Goal: Transaction & Acquisition: Book appointment/travel/reservation

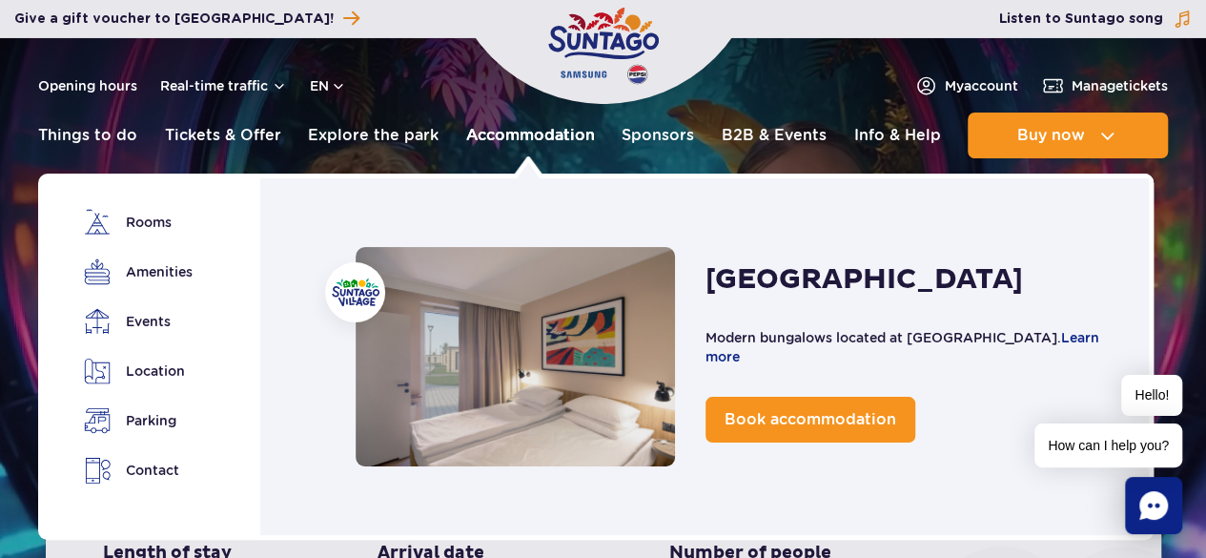
click at [480, 133] on link "Accommodation" at bounding box center [530, 135] width 129 height 46
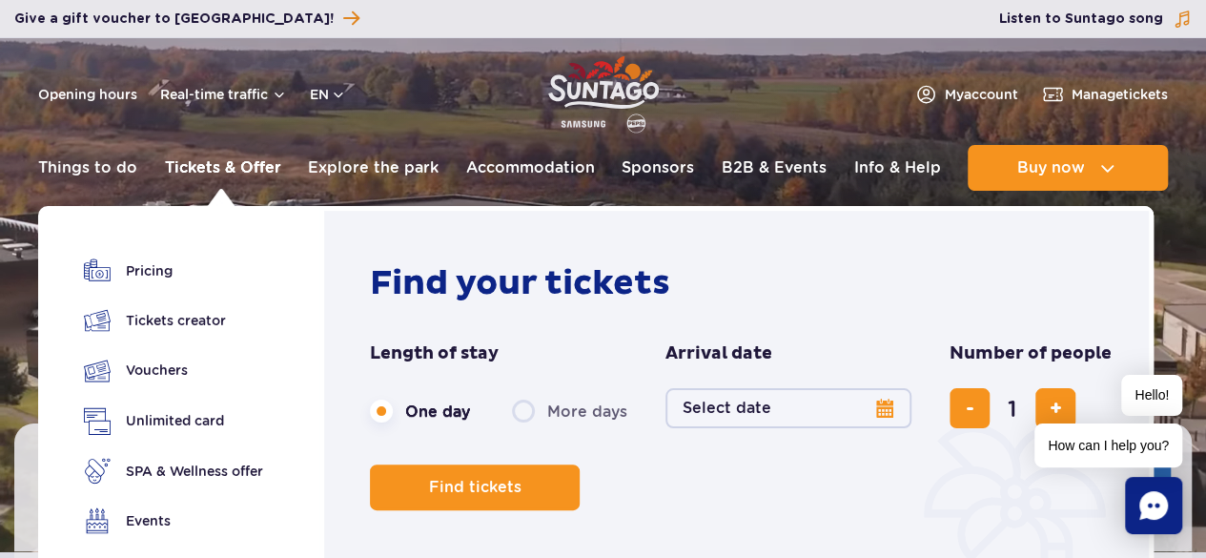
click at [233, 156] on link "Tickets & Offer" at bounding box center [223, 168] width 116 height 46
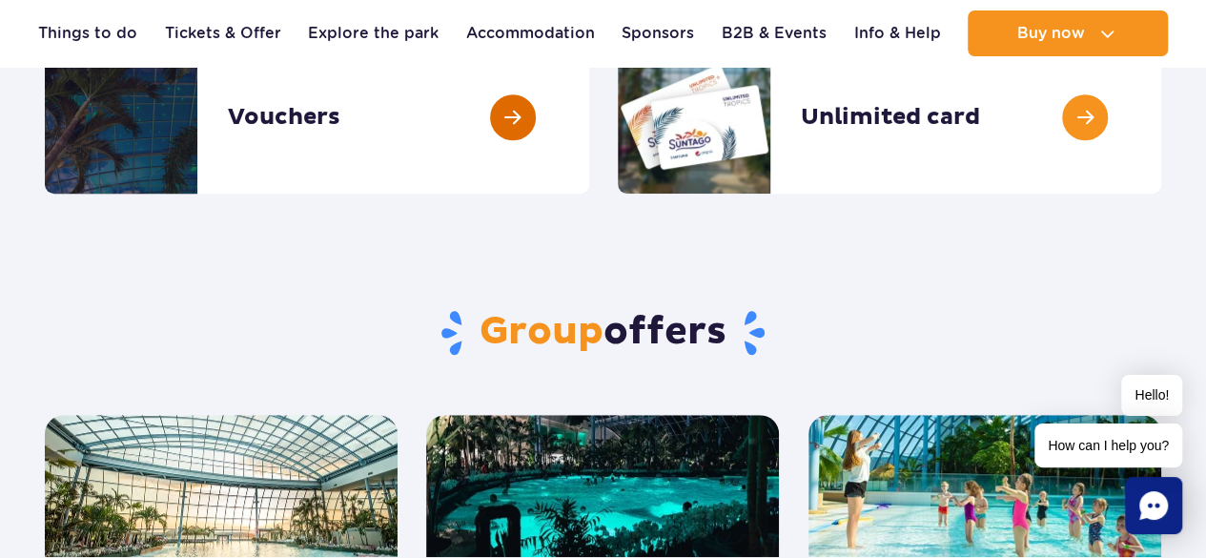
scroll to position [381, 0]
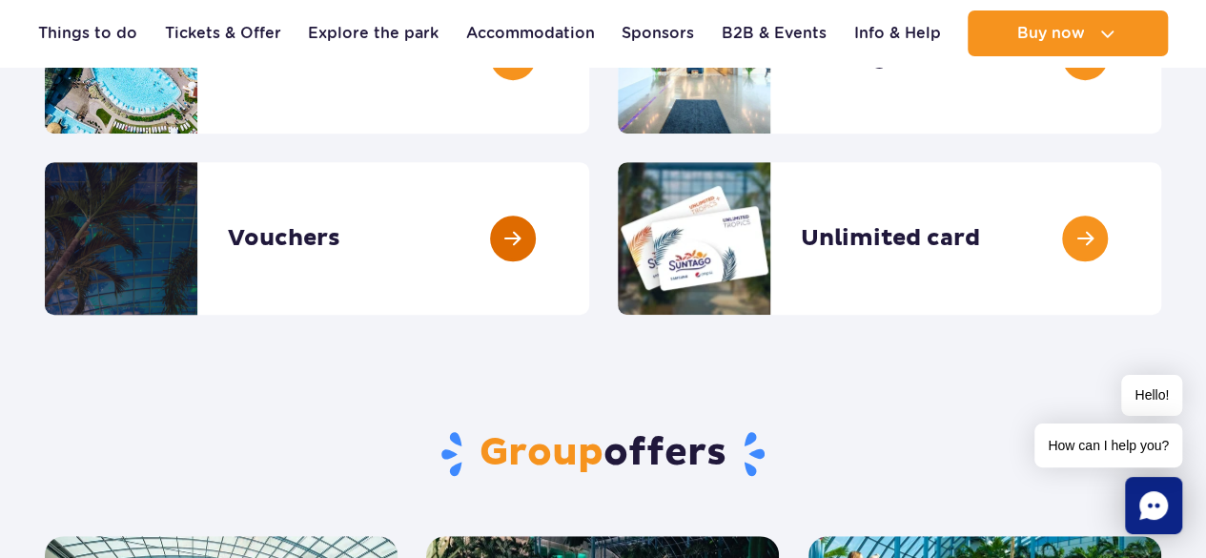
click at [589, 230] on link at bounding box center [589, 238] width 0 height 153
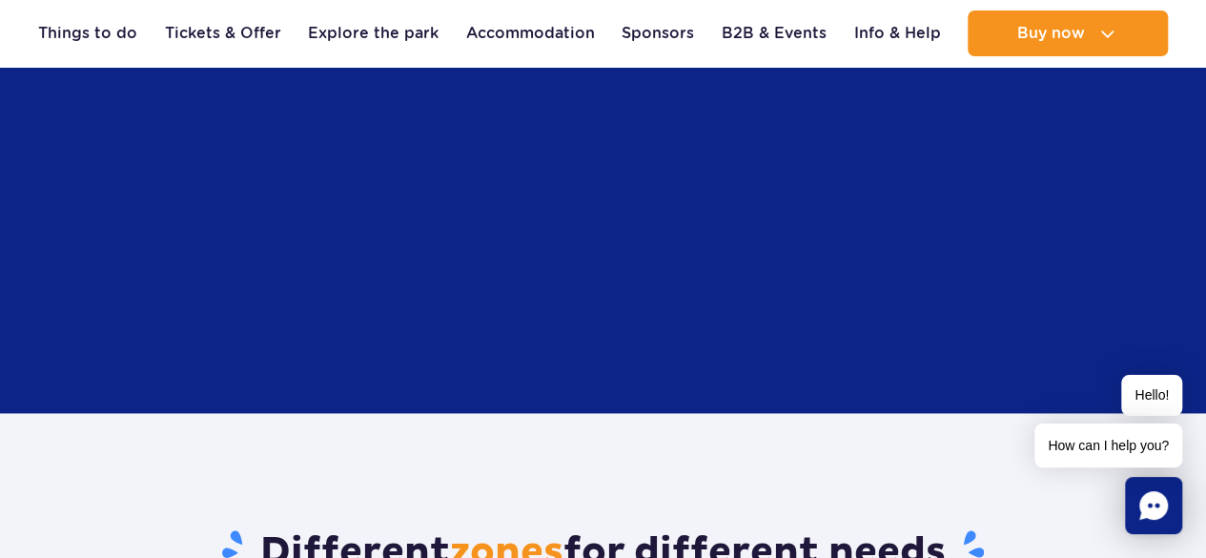
scroll to position [1335, 0]
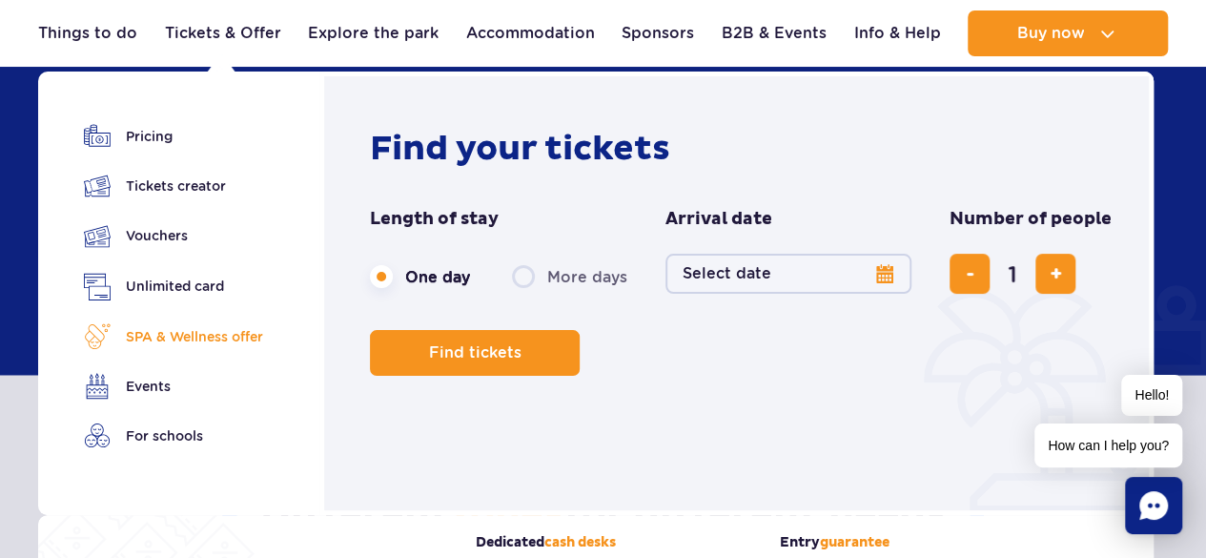
click at [199, 342] on link "SPA & Wellness offer" at bounding box center [173, 336] width 179 height 27
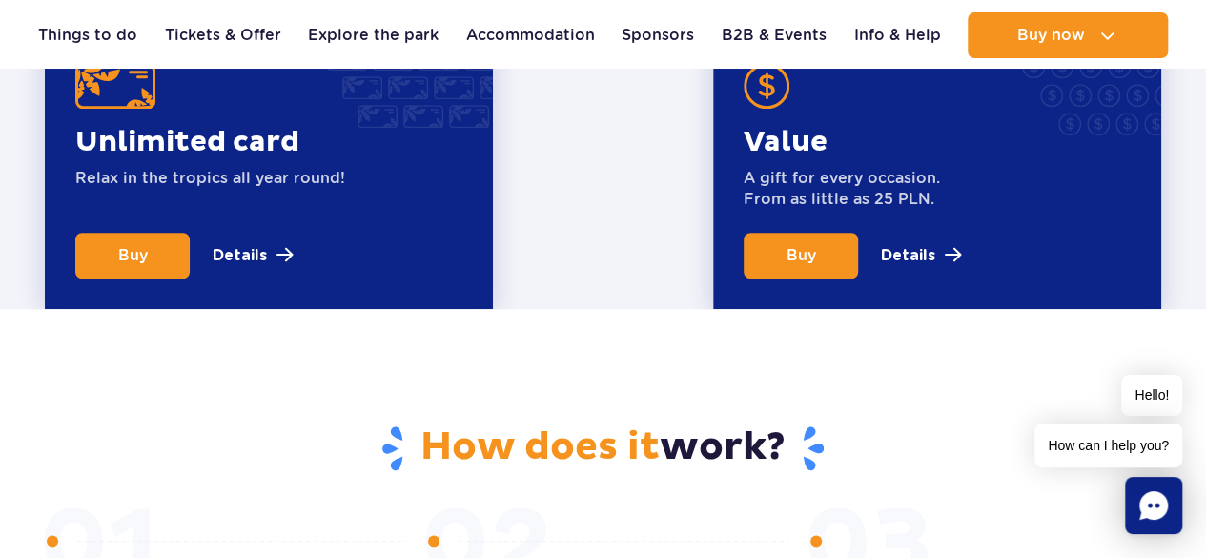
scroll to position [763, 0]
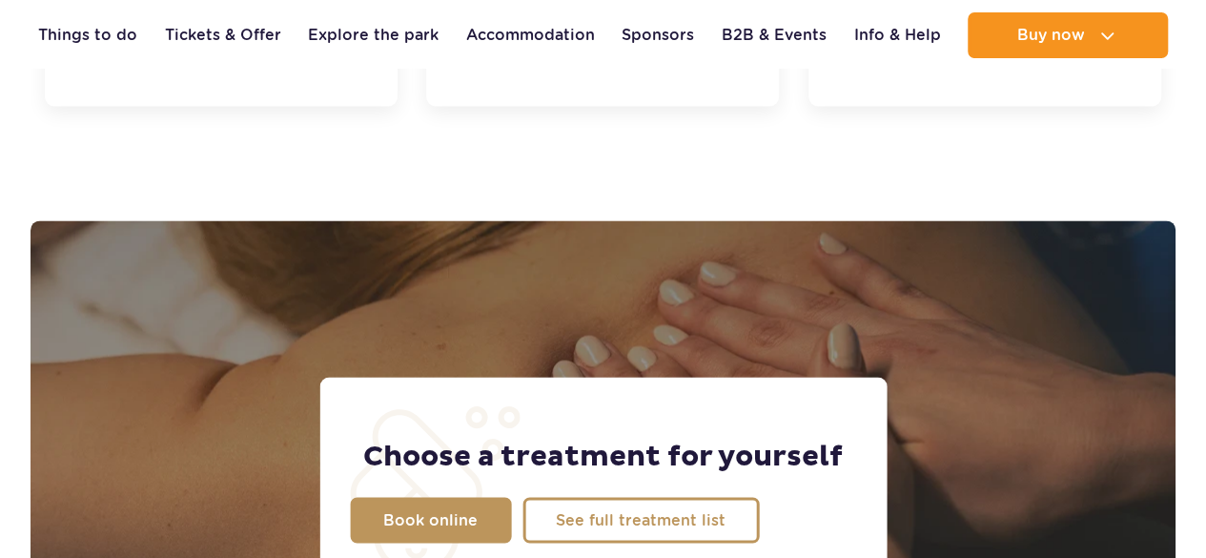
scroll to position [1503, 0]
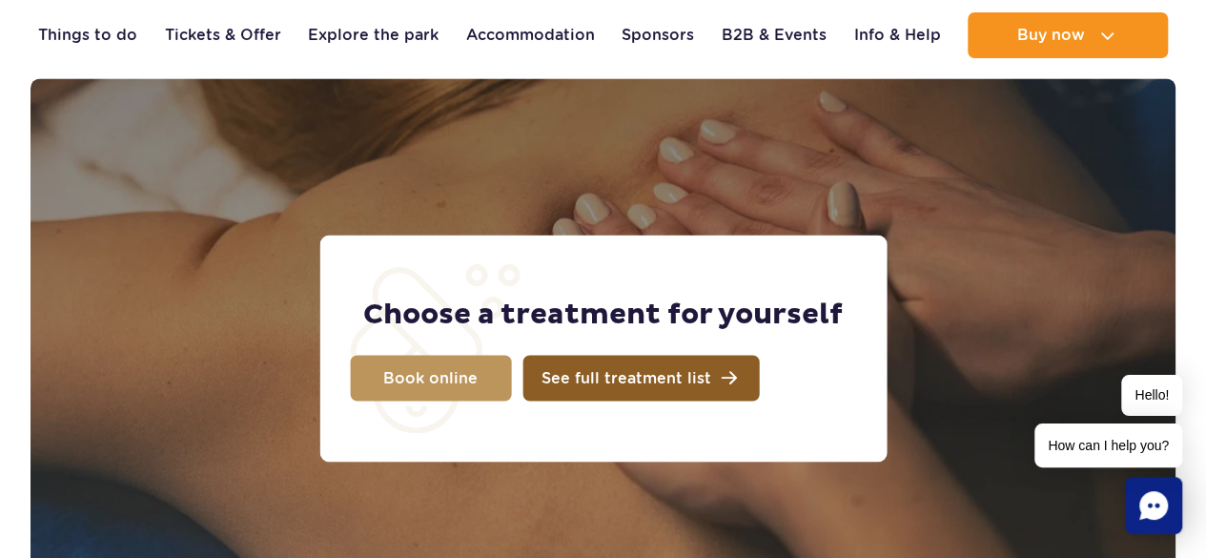
click at [547, 387] on link "See full treatment list" at bounding box center [640, 378] width 236 height 46
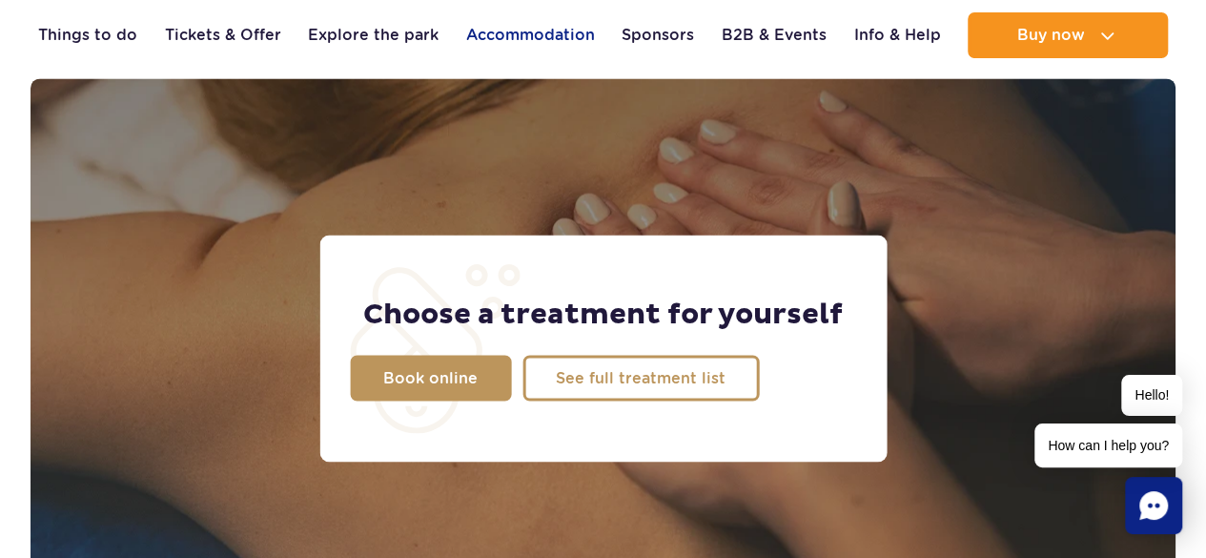
click at [518, 36] on link "Accommodation" at bounding box center [530, 35] width 129 height 46
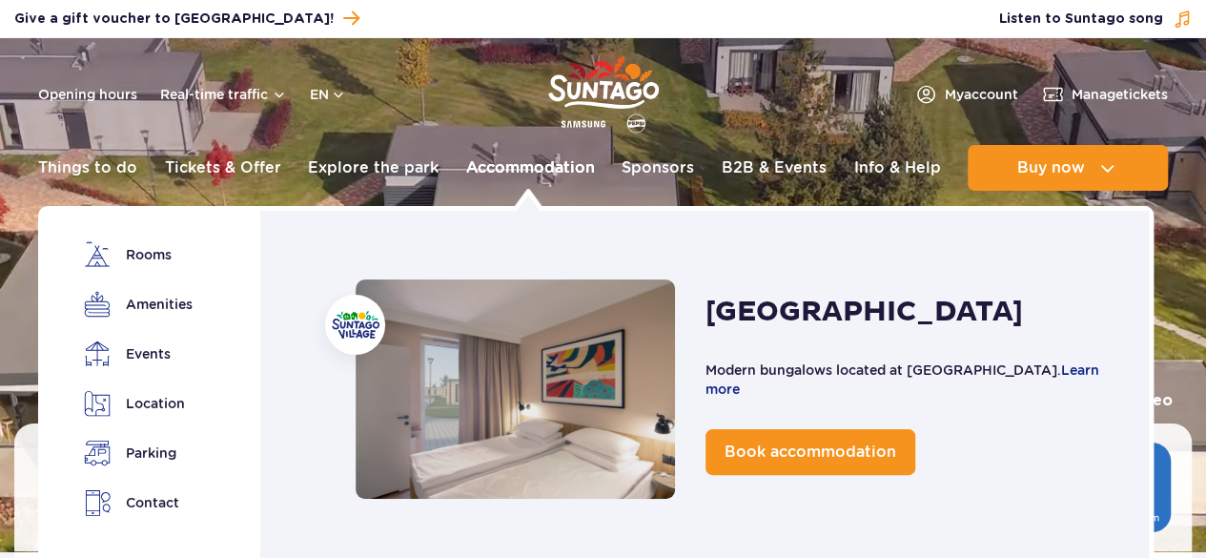
click at [501, 169] on link "Accommodation" at bounding box center [530, 168] width 129 height 46
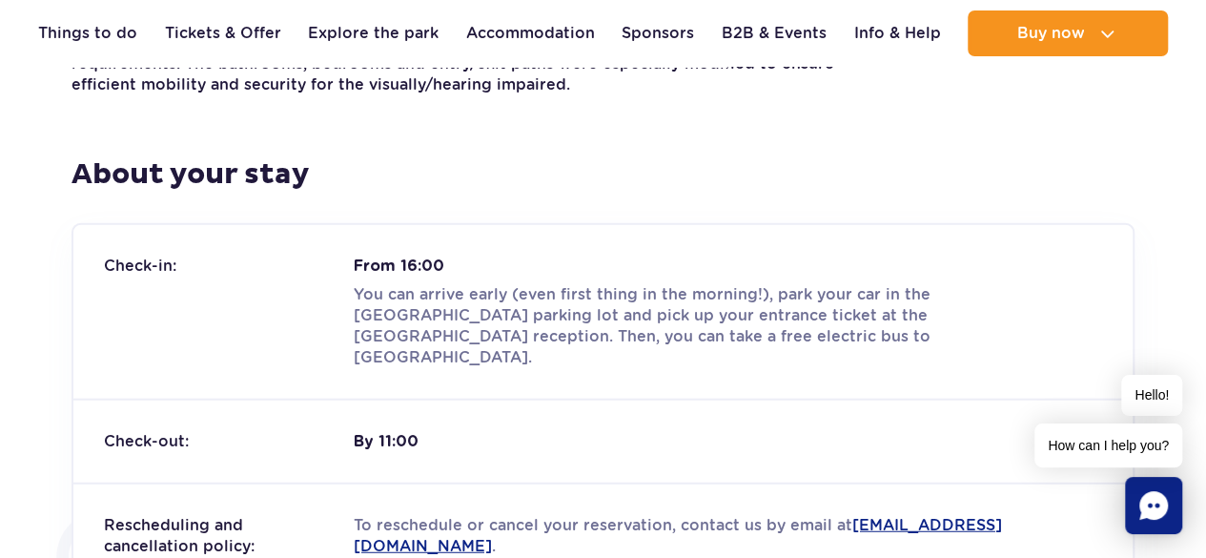
scroll to position [2193, 0]
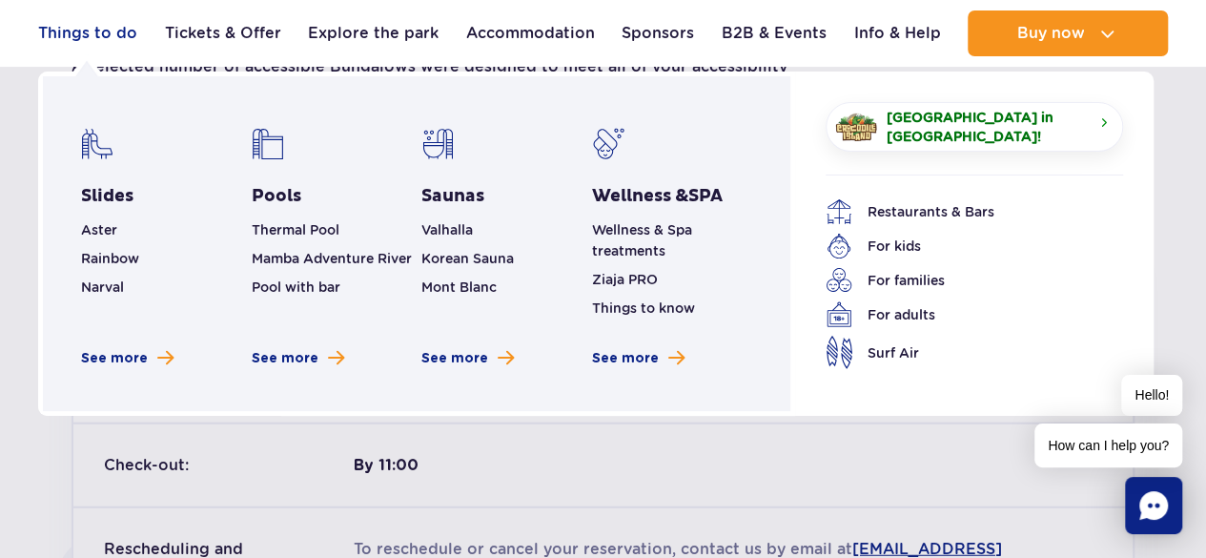
click at [112, 34] on link "Things to do" at bounding box center [87, 33] width 99 height 46
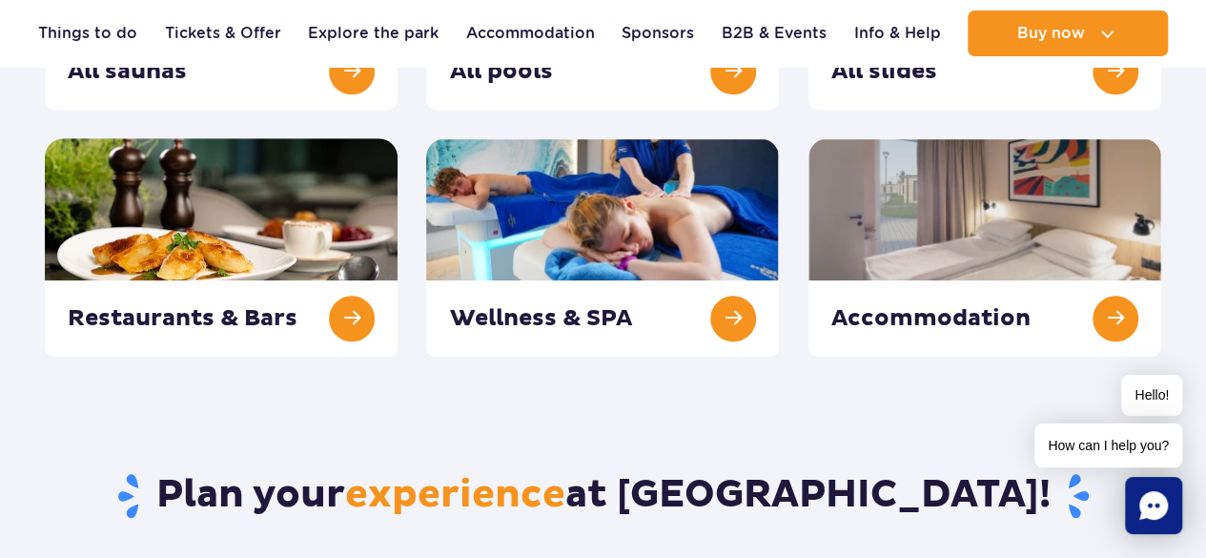
scroll to position [477, 0]
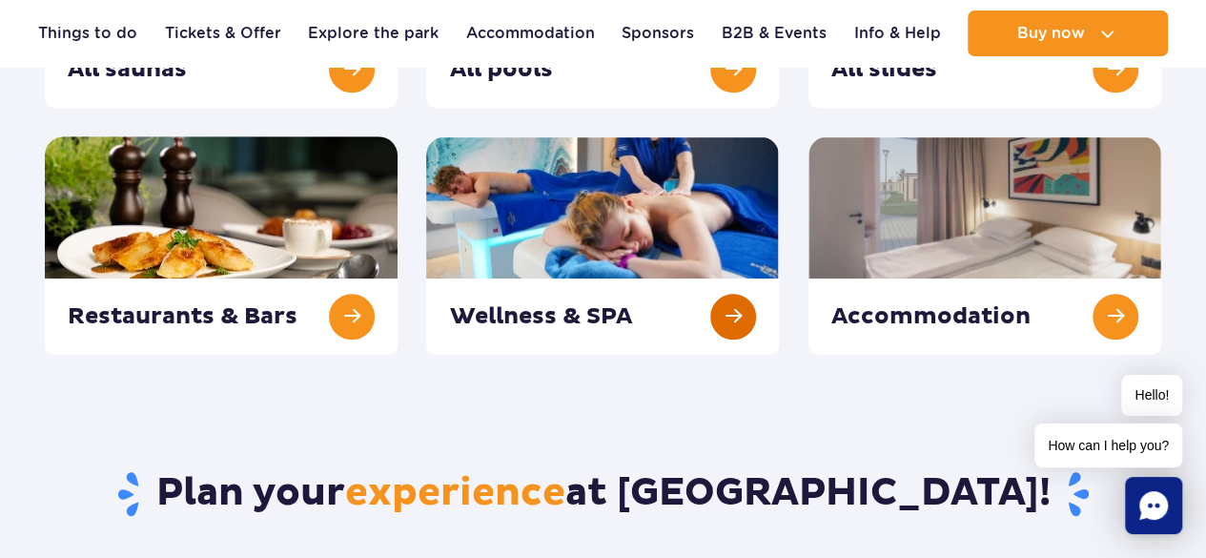
click at [513, 312] on link at bounding box center [602, 245] width 353 height 218
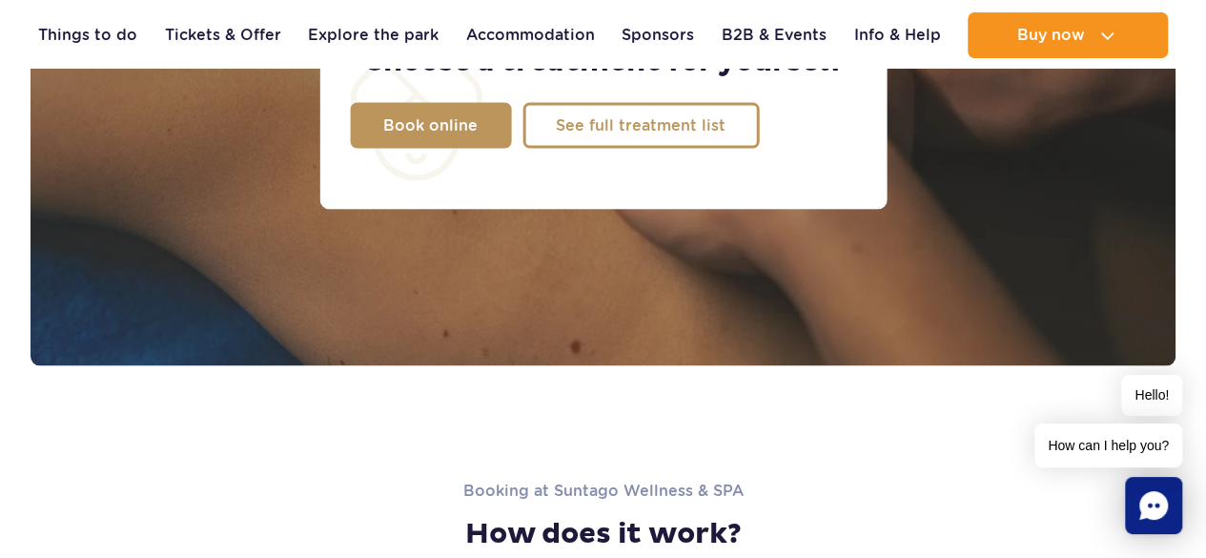
scroll to position [1716, 0]
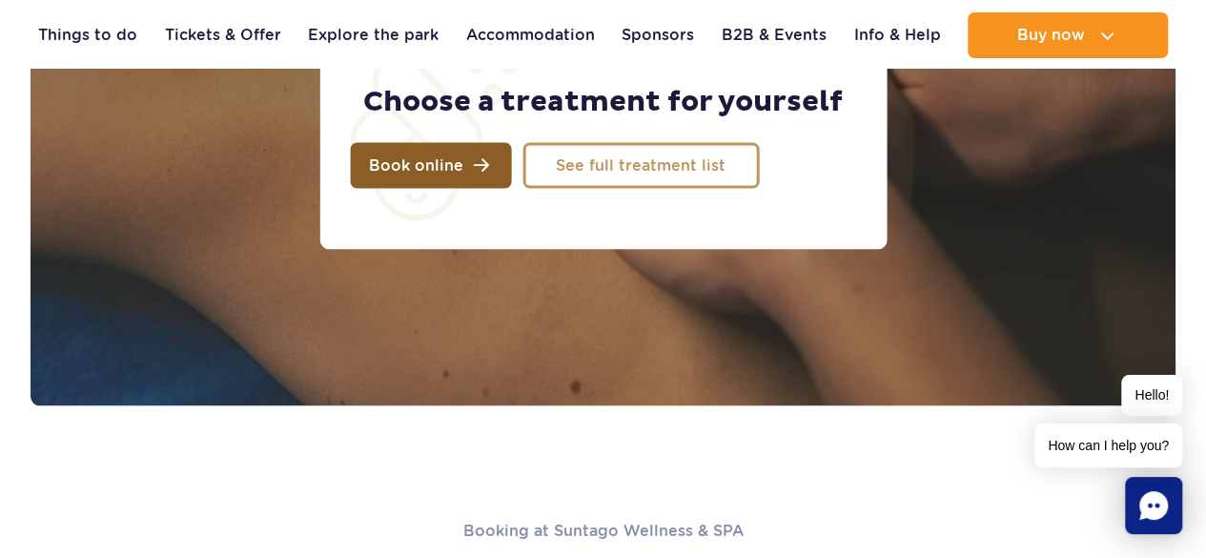
click at [471, 167] on link "Book online" at bounding box center [430, 165] width 161 height 46
